Goal: Information Seeking & Learning: Learn about a topic

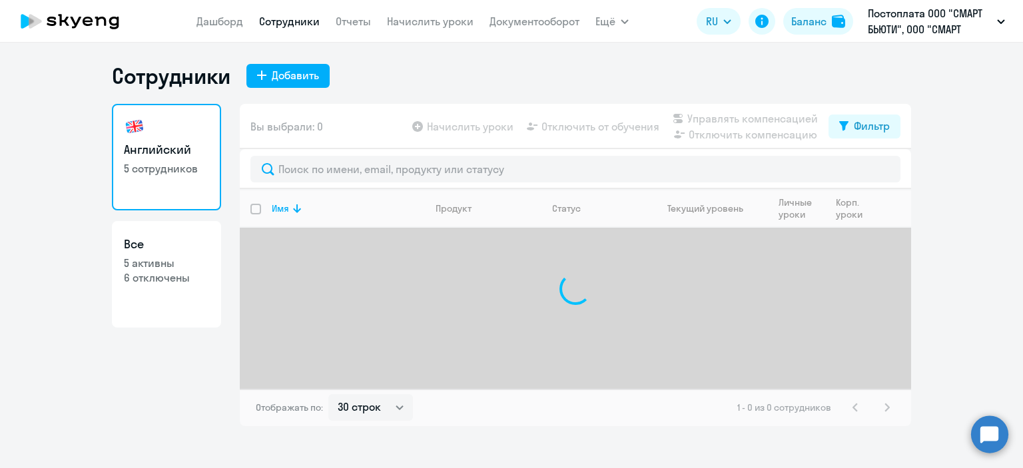
select select "30"
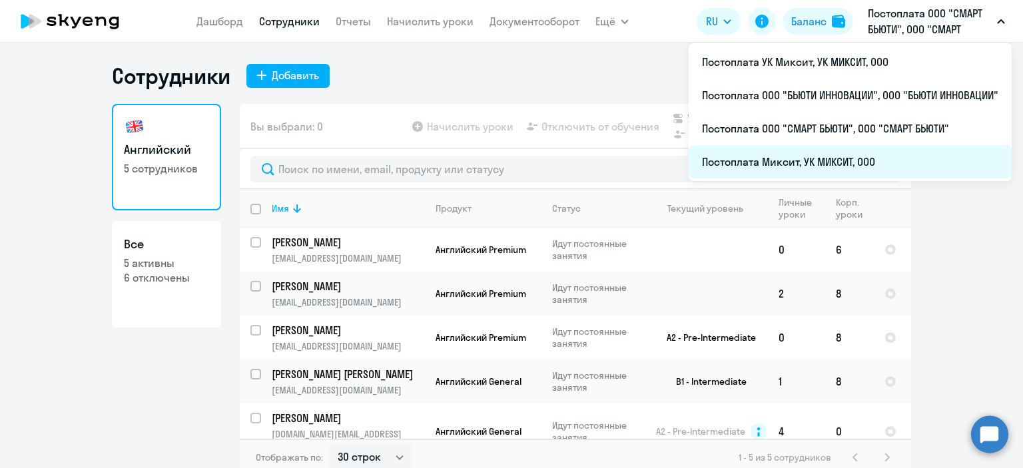
click at [842, 167] on li "Постоплата Миксит, УК МИКСИТ, ООО" at bounding box center [850, 161] width 323 height 33
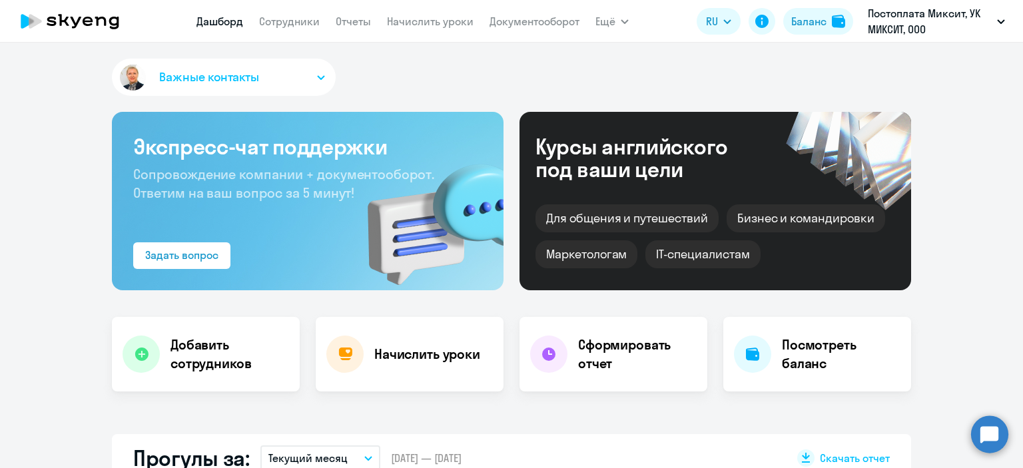
select select "30"
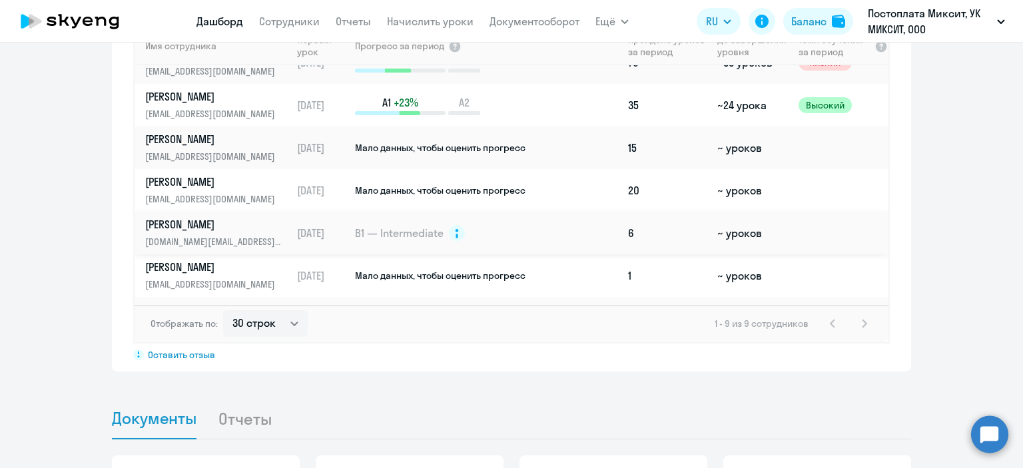
scroll to position [144, 0]
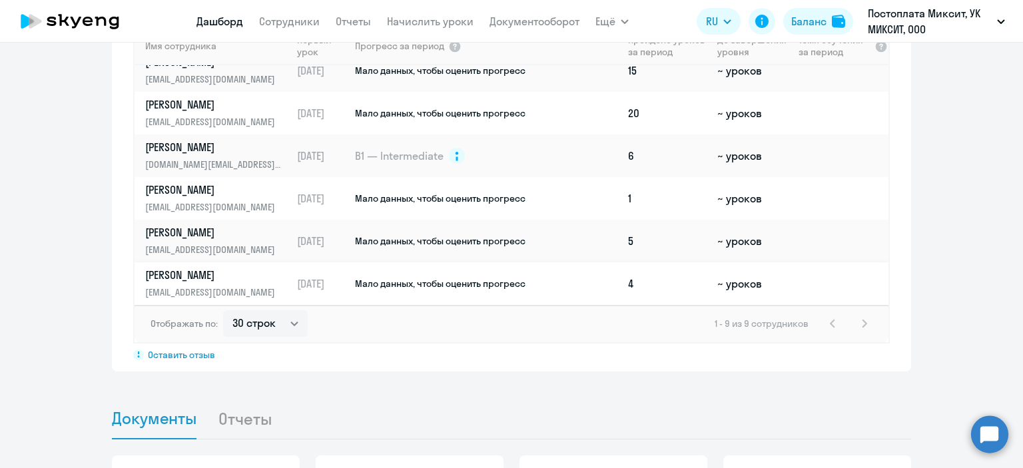
click at [190, 268] on p "[PERSON_NAME]" at bounding box center [213, 275] width 137 height 15
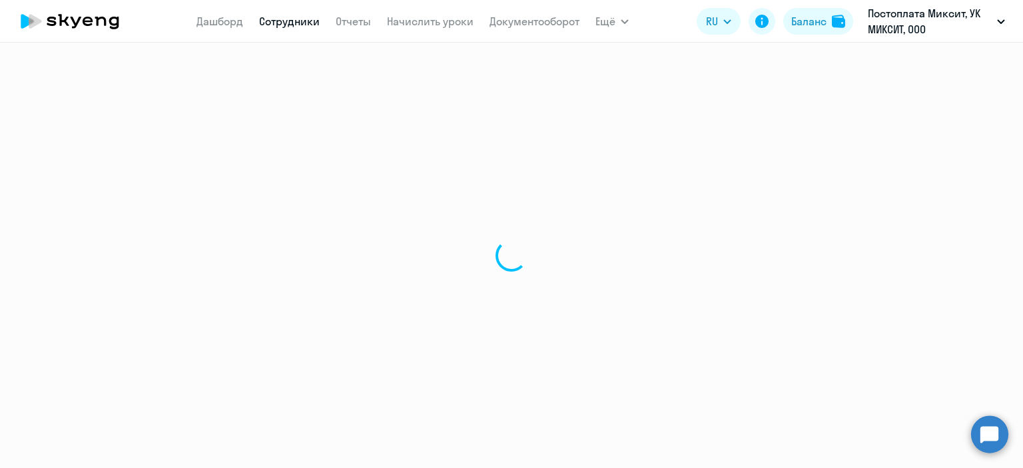
select select "english"
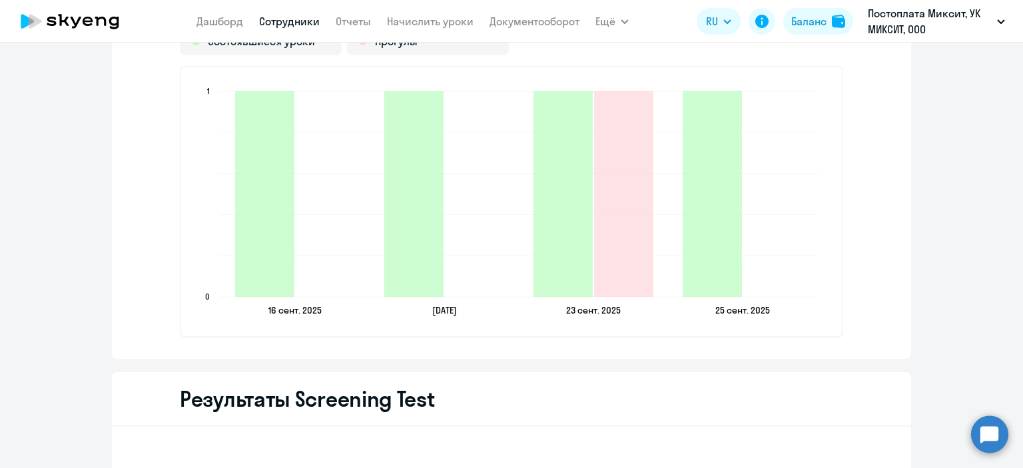
scroll to position [1602, 0]
